Goal: Navigation & Orientation: Find specific page/section

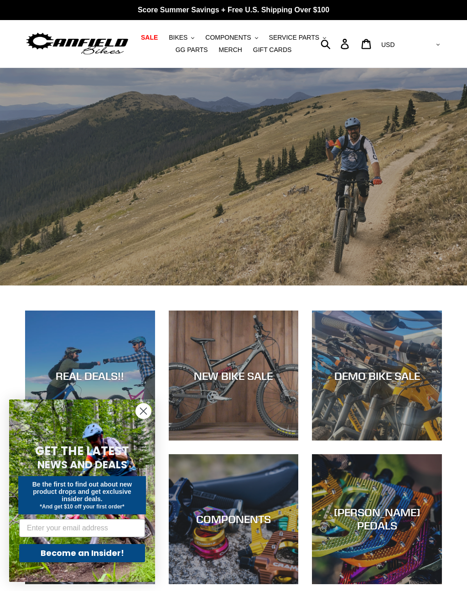
click at [141, 414] on circle "Close dialog" at bounding box center [143, 411] width 15 height 15
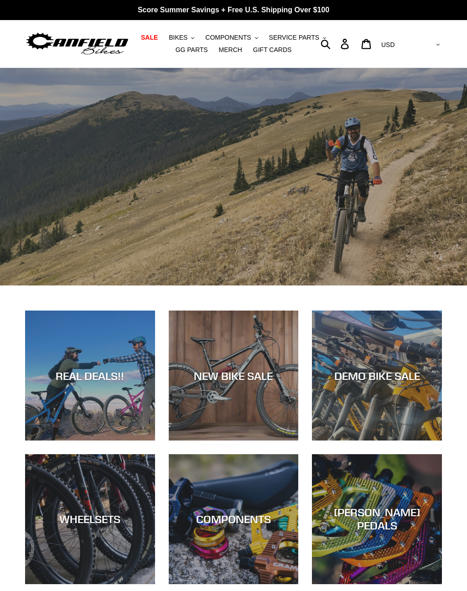
click at [242, 377] on div "NEW BIKE SALE" at bounding box center [234, 375] width 130 height 13
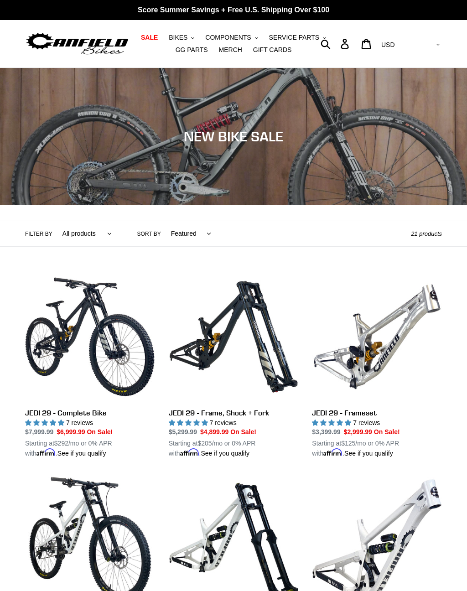
click at [98, 42] on img at bounding box center [77, 44] width 104 height 26
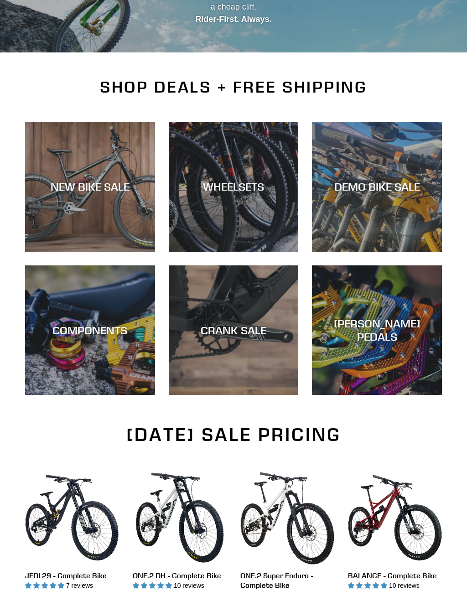
scroll to position [152, 0]
click at [103, 336] on div "COMPONENTS" at bounding box center [90, 330] width 130 height 13
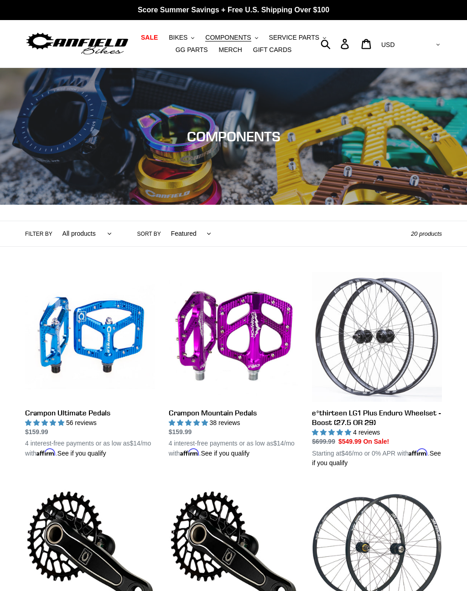
click at [233, 38] on span "COMPONENTS" at bounding box center [228, 38] width 46 height 8
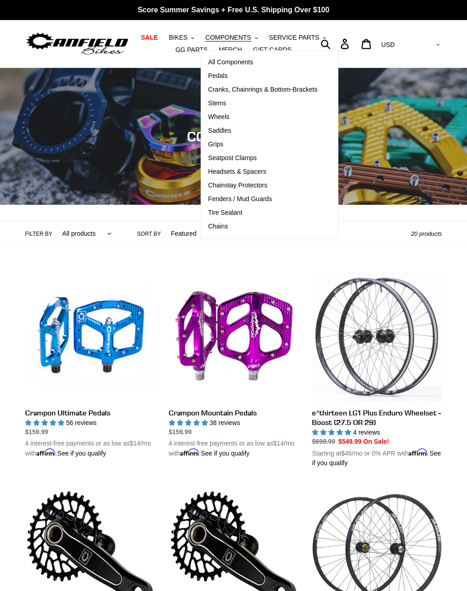
click at [219, 79] on span "Pedals" at bounding box center [218, 76] width 20 height 8
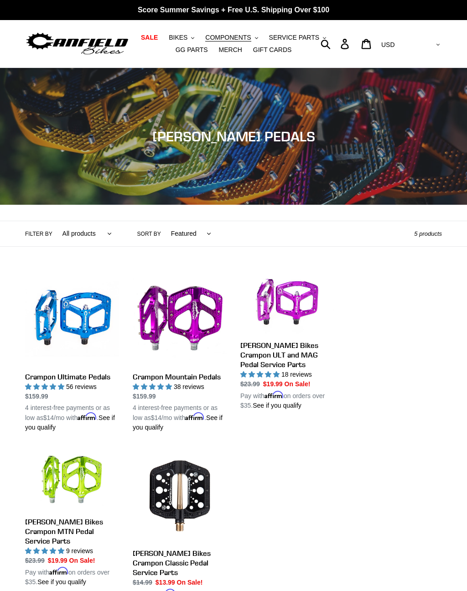
click at [236, 43] on button "COMPONENTS .cls-1{fill:#231f20}" at bounding box center [232, 37] width 62 height 12
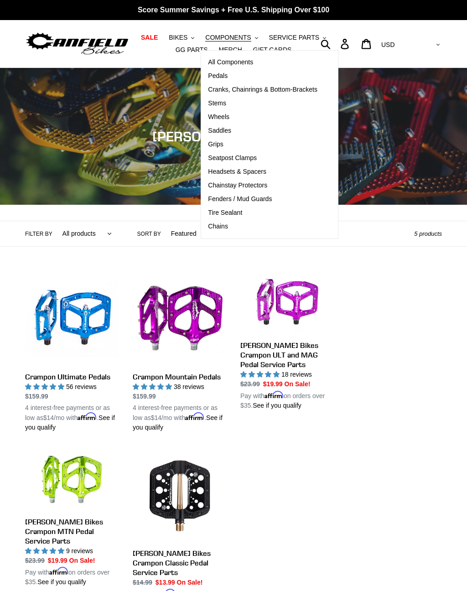
click at [265, 92] on span "Cranks, Chainrings & Bottom-Brackets" at bounding box center [262, 90] width 109 height 8
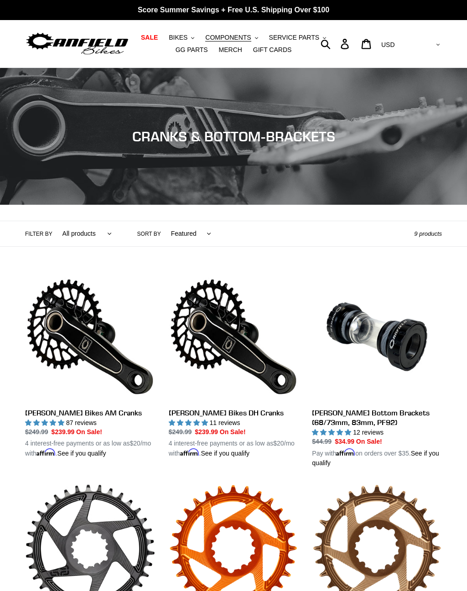
click at [229, 32] on button "COMPONENTS .cls-1{fill:#231f20}" at bounding box center [232, 37] width 62 height 12
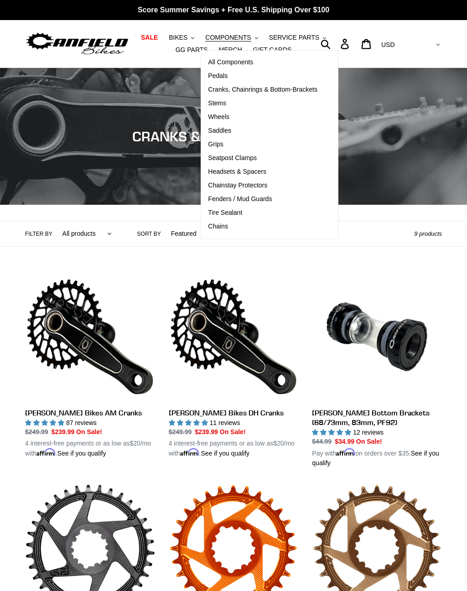
click at [221, 104] on span "Stems" at bounding box center [217, 103] width 18 height 8
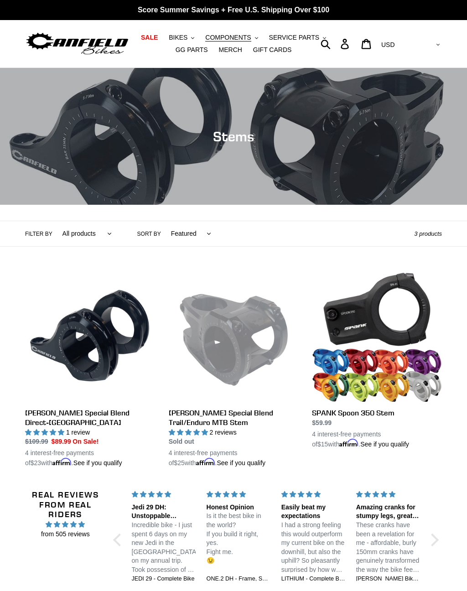
click at [227, 36] on span "COMPONENTS" at bounding box center [228, 38] width 46 height 8
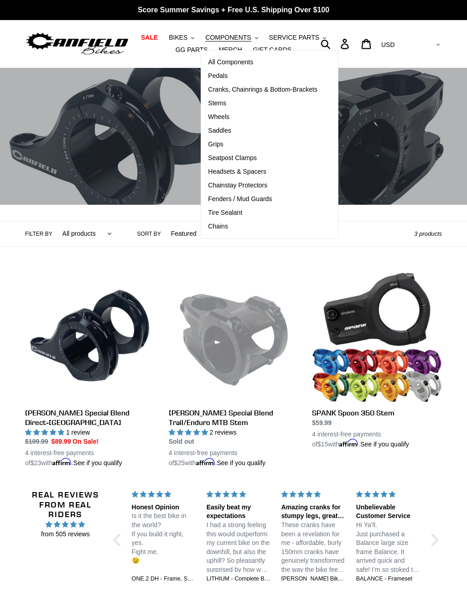
click at [226, 130] on span "Saddles" at bounding box center [219, 131] width 23 height 8
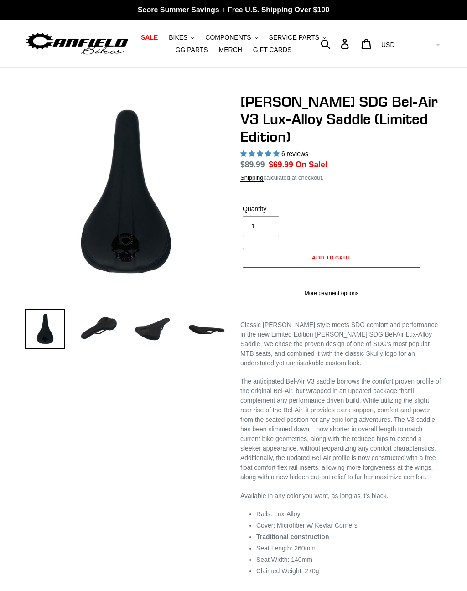
select select "highest-rating"
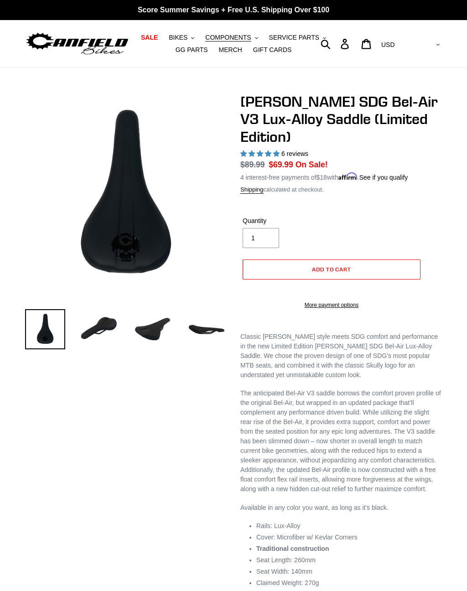
click at [229, 37] on span "COMPONENTS" at bounding box center [228, 38] width 46 height 8
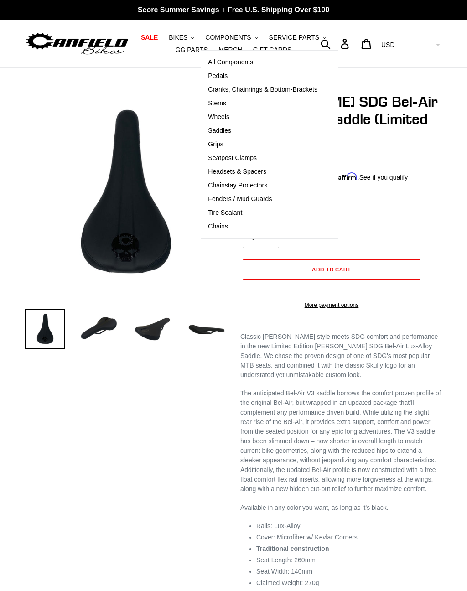
click at [185, 35] on span "BIKES" at bounding box center [178, 38] width 19 height 8
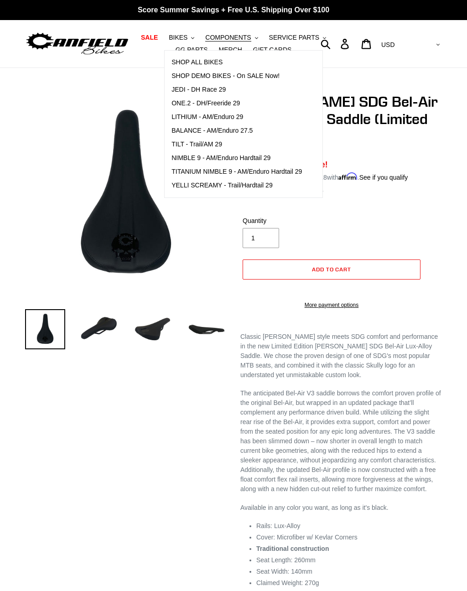
click at [185, 40] on span "BIKES" at bounding box center [178, 38] width 19 height 8
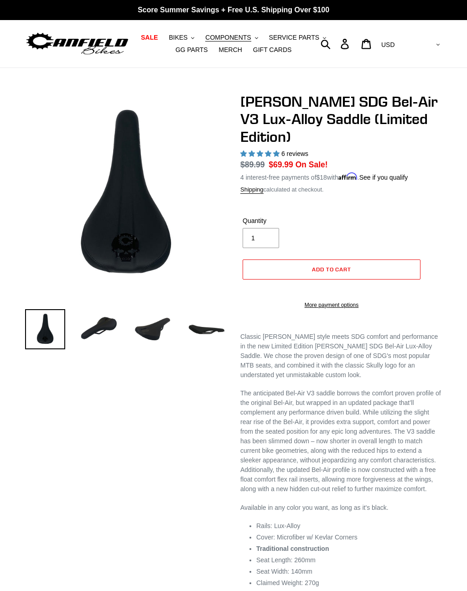
click at [183, 34] on span "BIKES" at bounding box center [178, 38] width 19 height 8
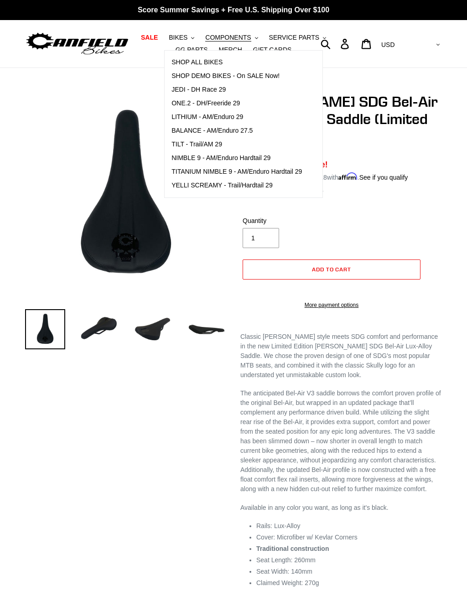
click at [218, 62] on span "SHOP ALL BIKES" at bounding box center [196, 62] width 51 height 8
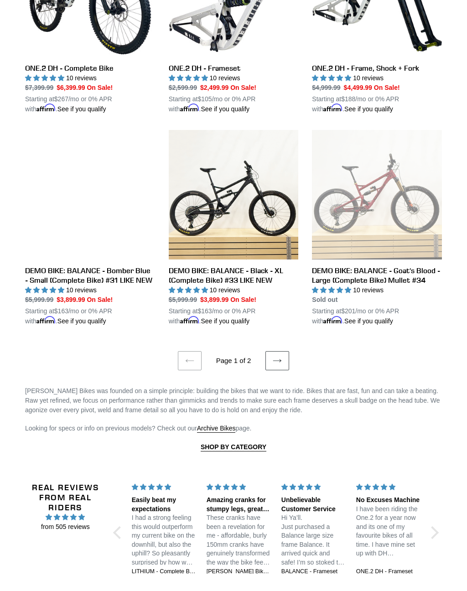
scroll to position [1570, 0]
